Goal: Information Seeking & Learning: Check status

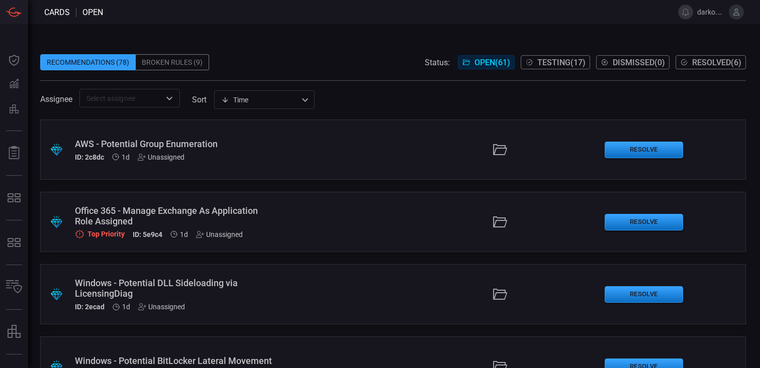
click at [194, 67] on div "Broken Rules (9)" at bounding box center [172, 62] width 73 height 16
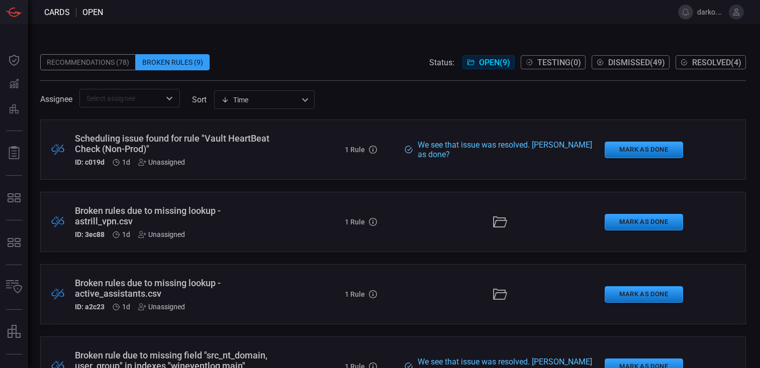
click at [279, 210] on div ".broken_cards_icon_0{fill:#39A4FF;} .broken_cards_icon_1{fill:none;stroke:#1918…" at bounding box center [393, 222] width 706 height 60
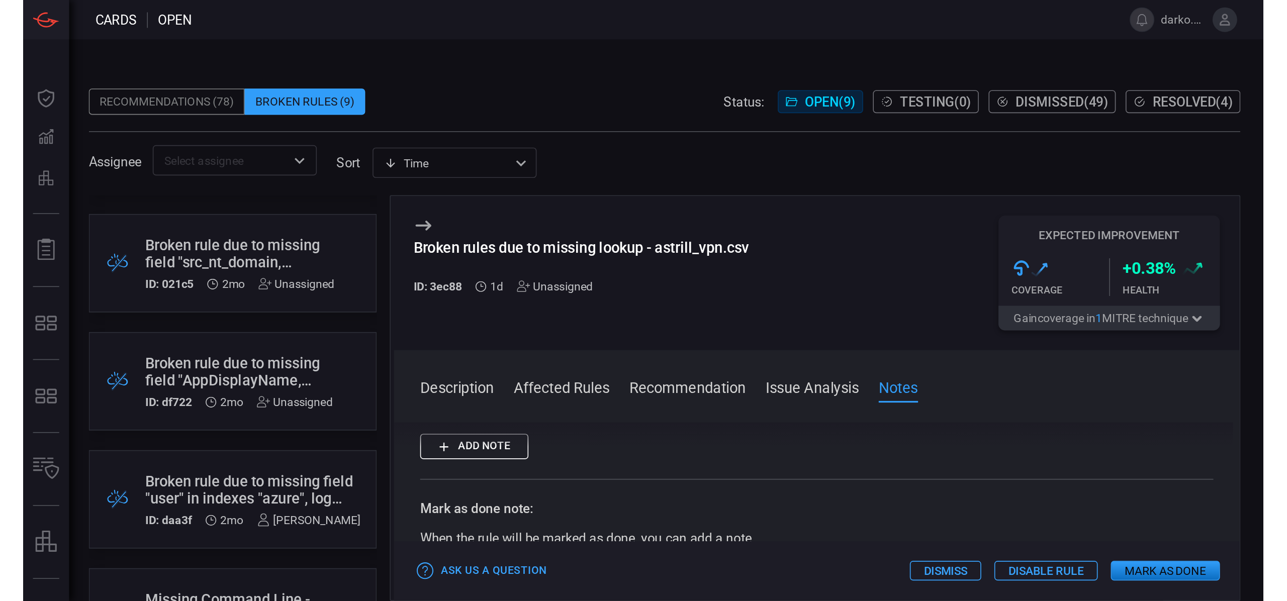
scroll to position [354, 0]
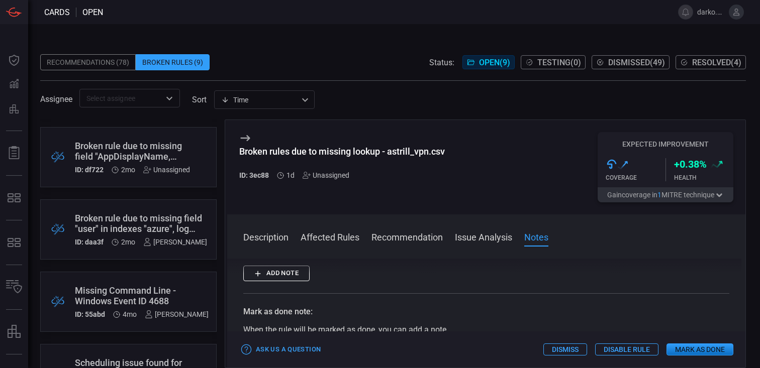
click at [123, 226] on div "Broken rule due to missing field "user" in indexes "azure", log source types "a…" at bounding box center [141, 223] width 132 height 21
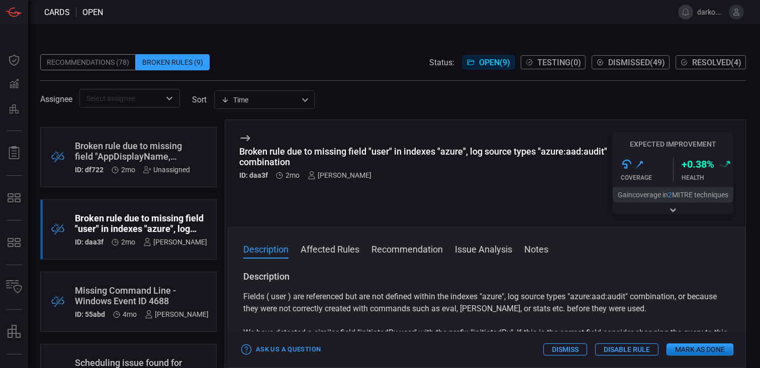
click at [98, 57] on div "Recommendations (78)" at bounding box center [88, 62] width 96 height 16
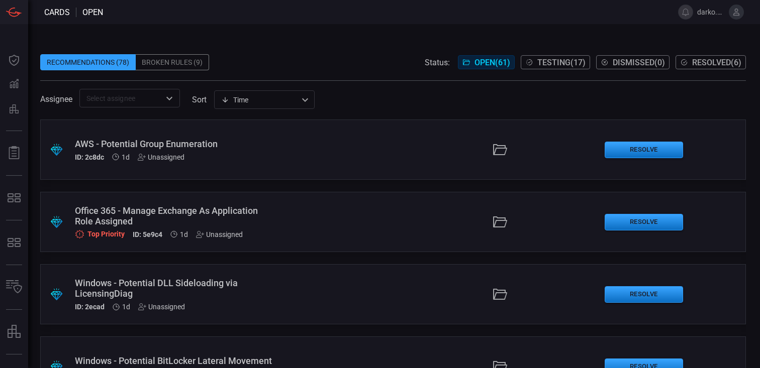
click at [167, 69] on div "Broken Rules (9)" at bounding box center [172, 62] width 73 height 16
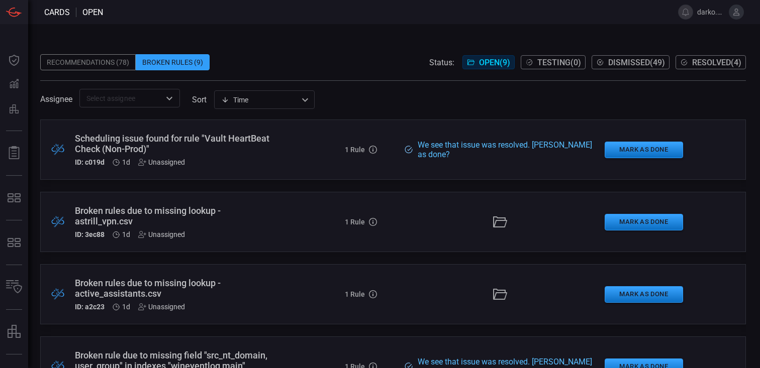
click at [114, 57] on div "Recommendations (78)" at bounding box center [88, 62] width 96 height 16
